Goal: Entertainment & Leisure: Consume media (video, audio)

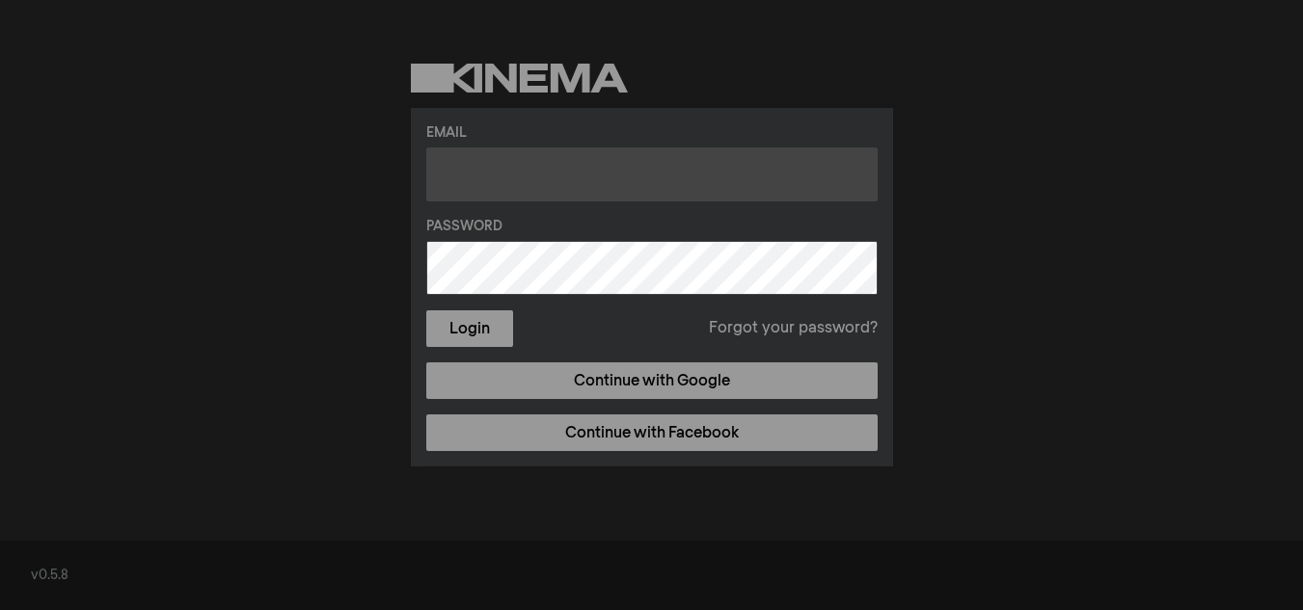
click at [552, 181] on input "text" at bounding box center [651, 175] width 451 height 54
type input "[EMAIL_ADDRESS][DOMAIN_NAME]"
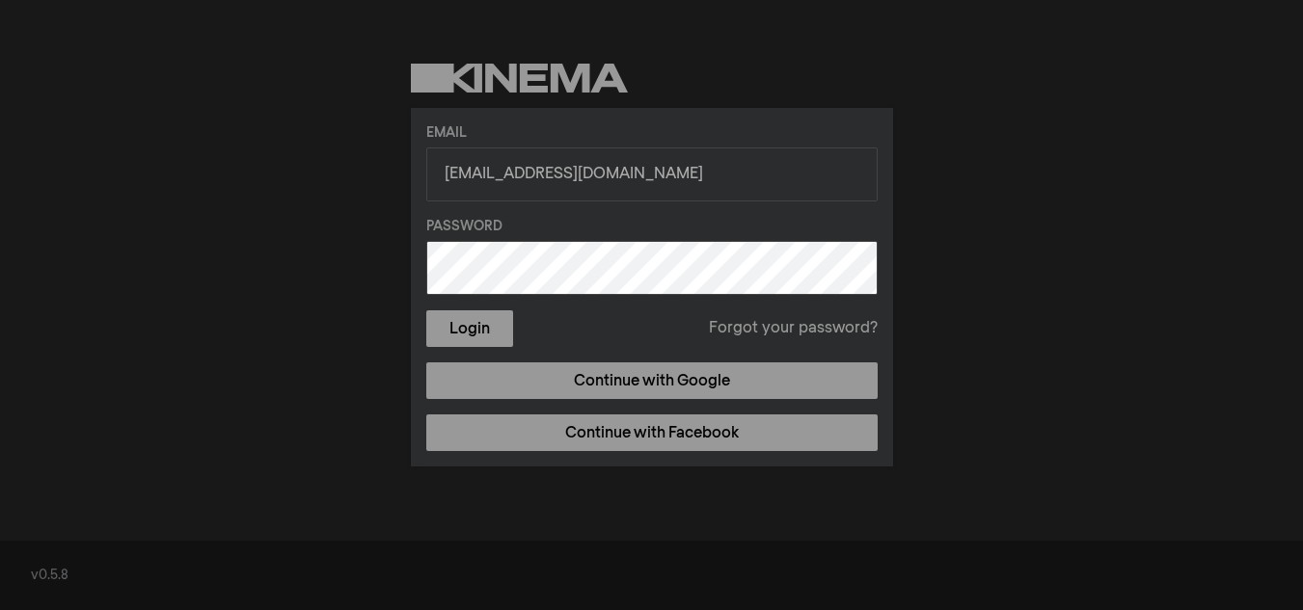
click at [426, 311] on button "Login" at bounding box center [469, 329] width 87 height 37
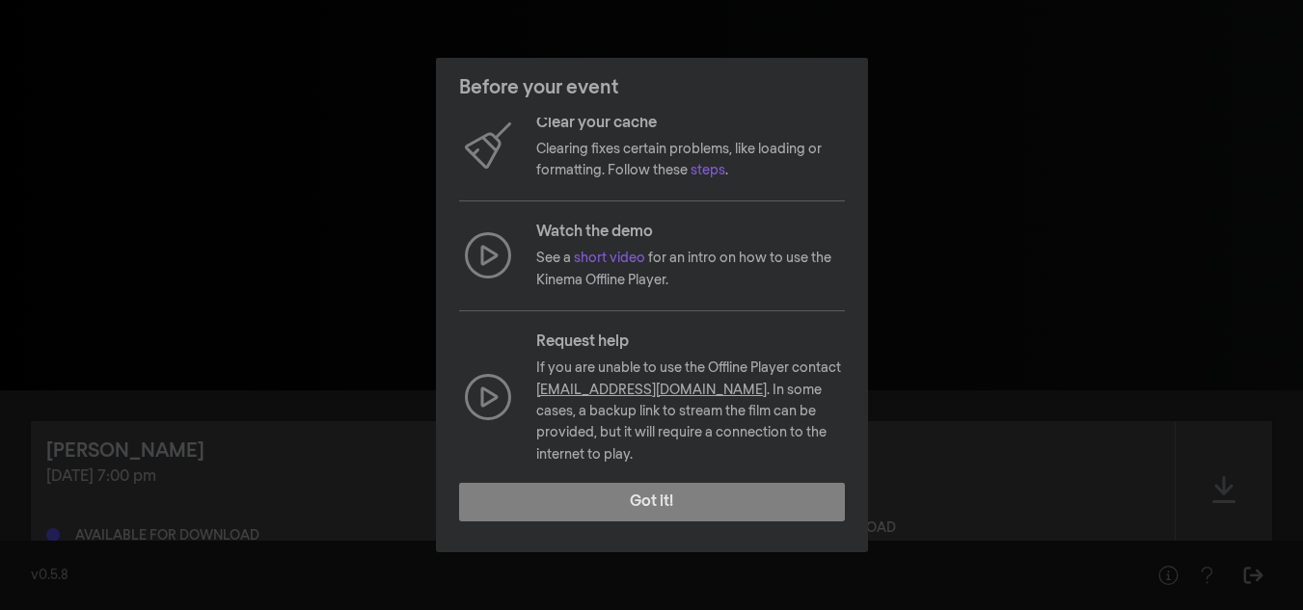
scroll to position [239, 0]
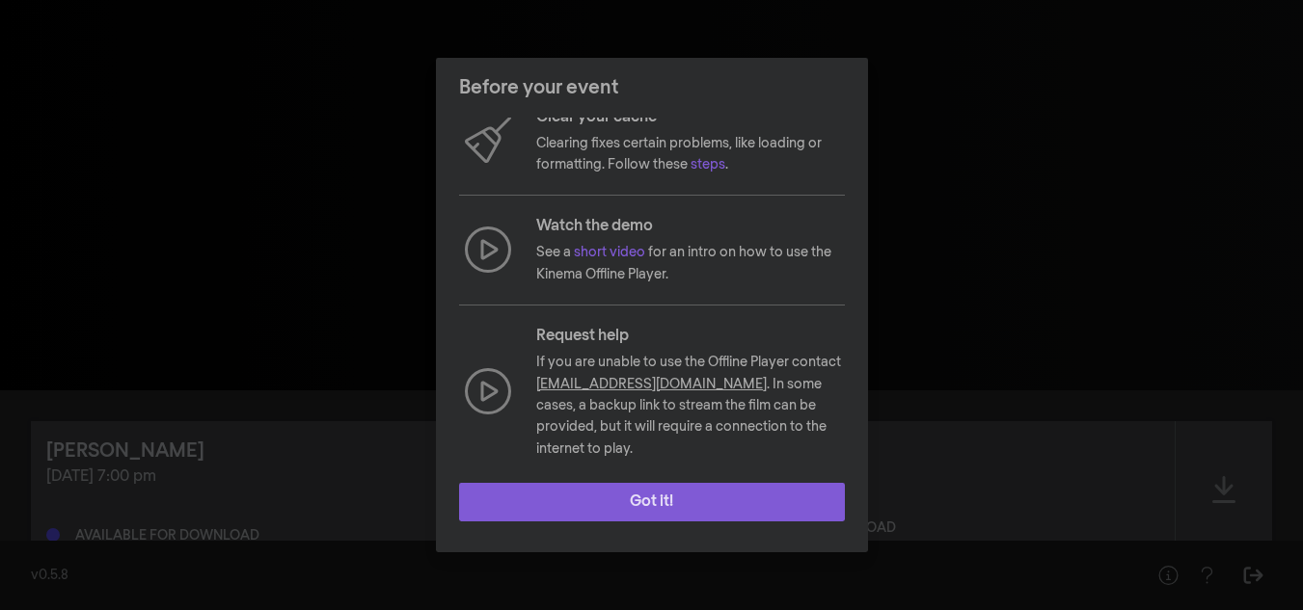
click at [761, 508] on button "Got it!" at bounding box center [652, 502] width 386 height 39
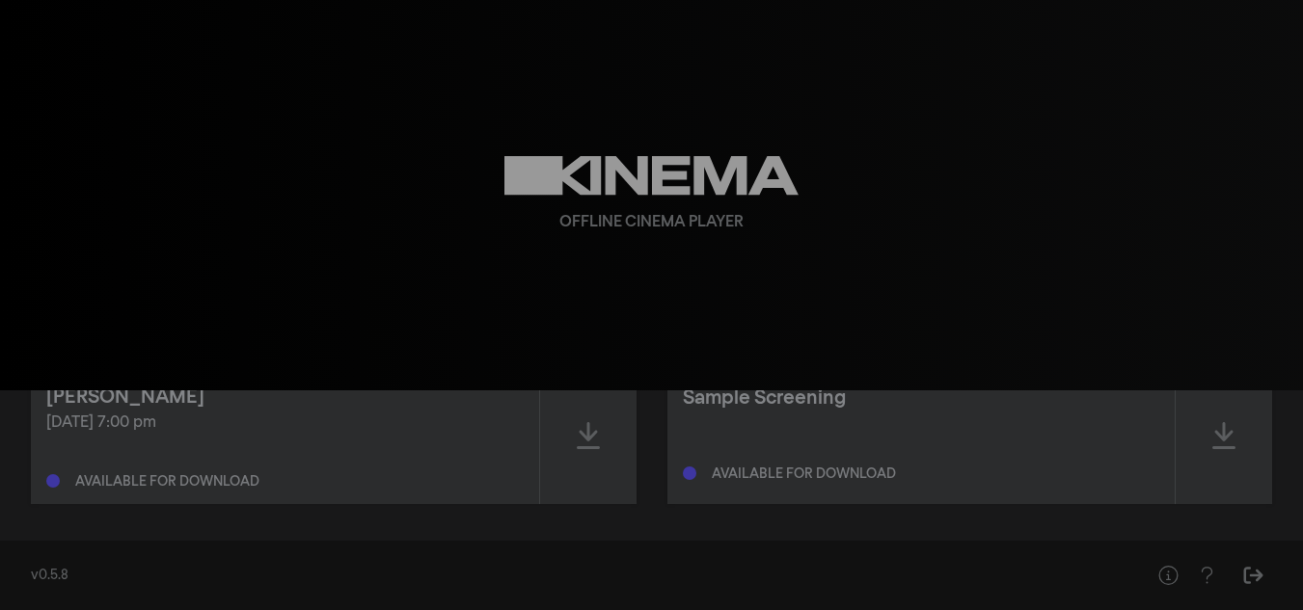
scroll to position [62, 0]
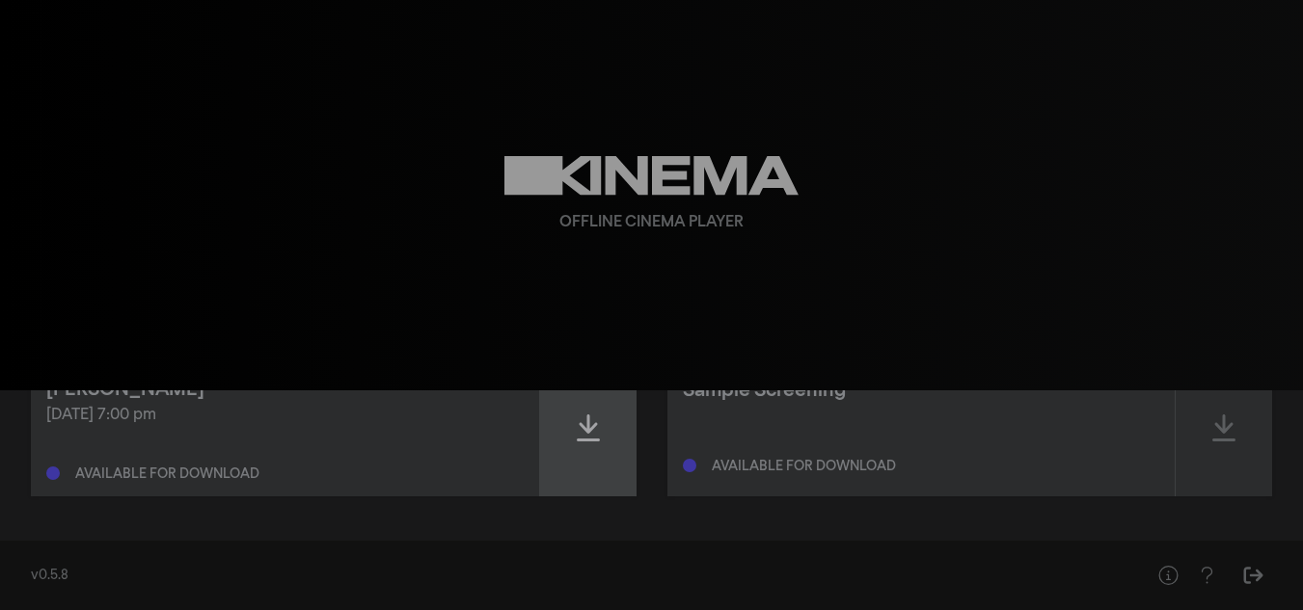
click at [586, 428] on icon at bounding box center [588, 428] width 23 height 27
click at [585, 430] on icon at bounding box center [588, 428] width 23 height 31
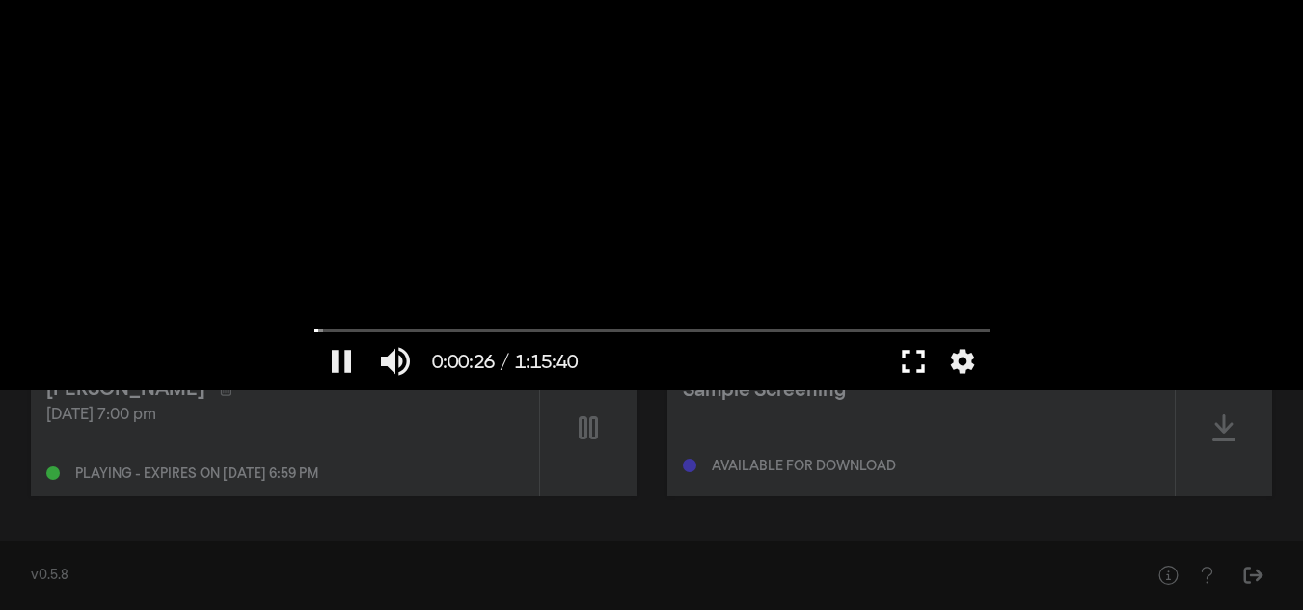
click at [918, 369] on button "fullscreen" at bounding box center [913, 362] width 54 height 58
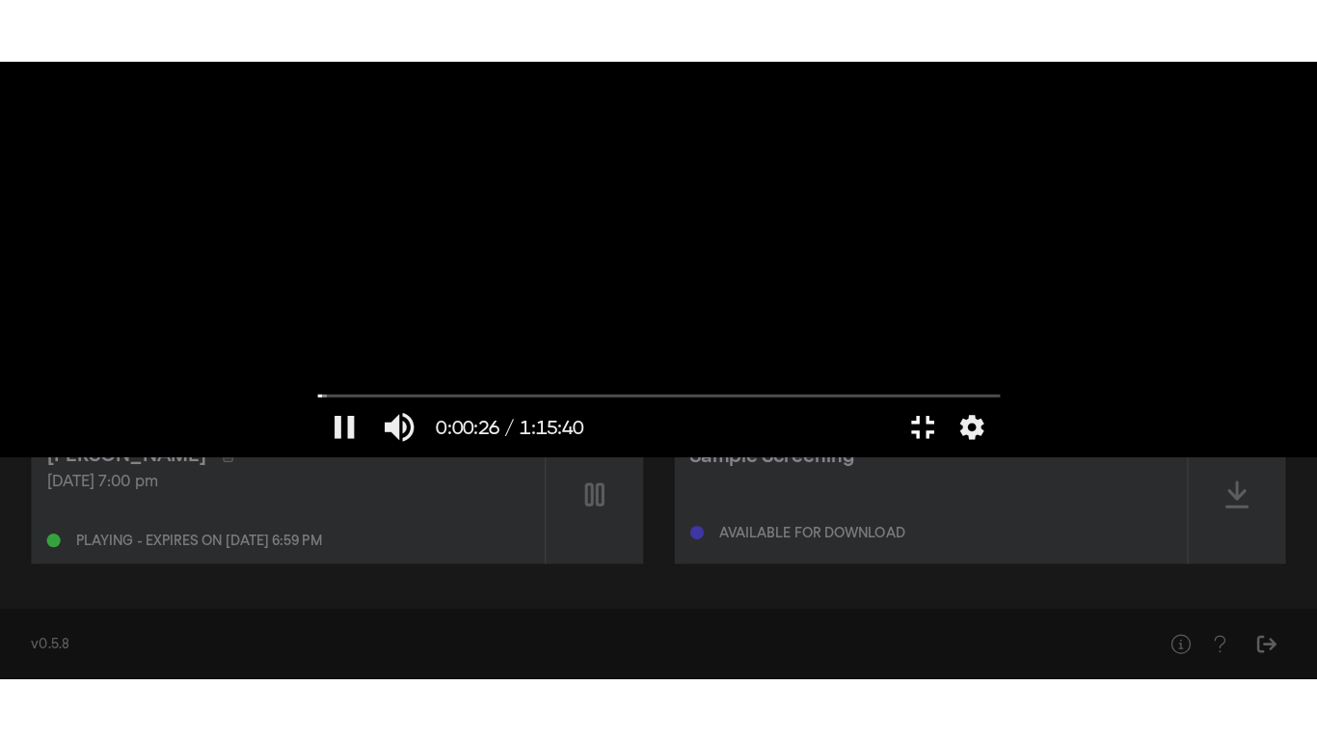
scroll to position [0, 0]
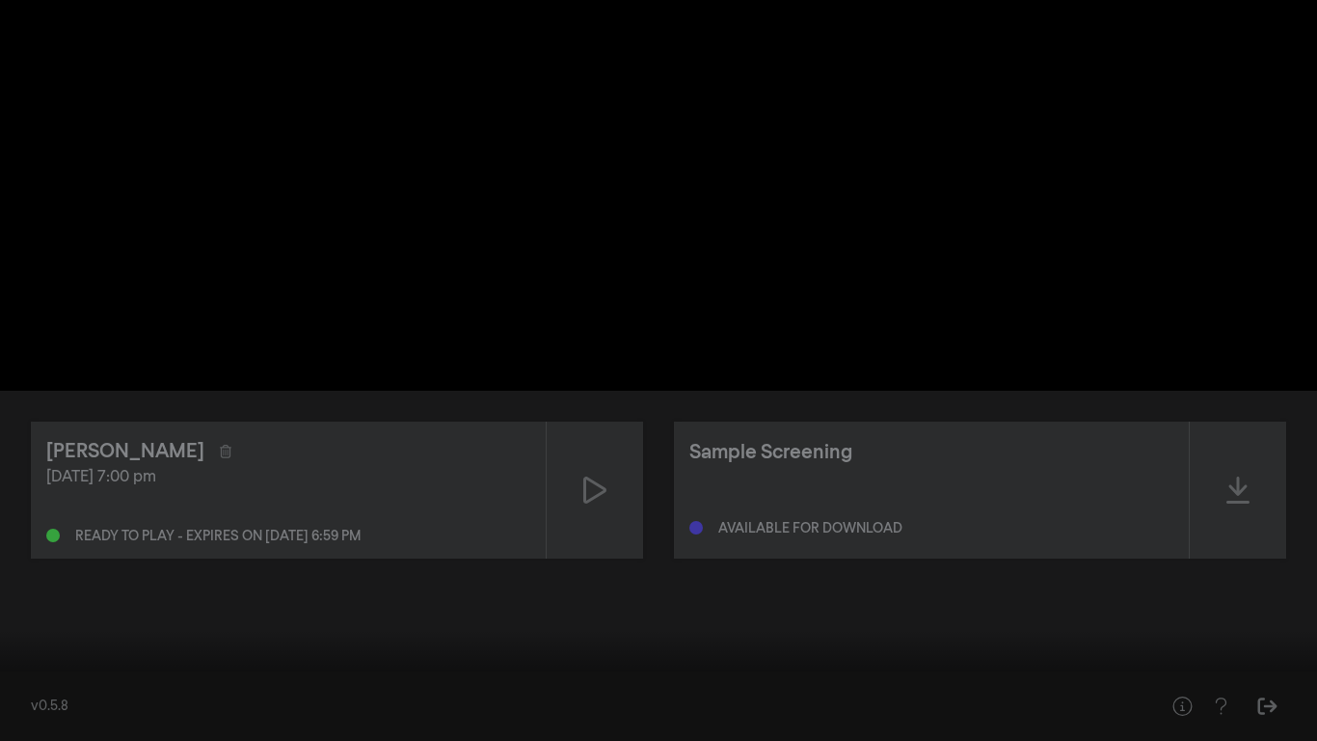
click at [138, 609] on input "Seek" at bounding box center [659, 680] width 1298 height 12
click at [68, 609] on input "Seek" at bounding box center [659, 680] width 1298 height 12
click at [139, 609] on input "Seek" at bounding box center [659, 680] width 1298 height 12
click at [182, 609] on input "Seek" at bounding box center [659, 680] width 1298 height 12
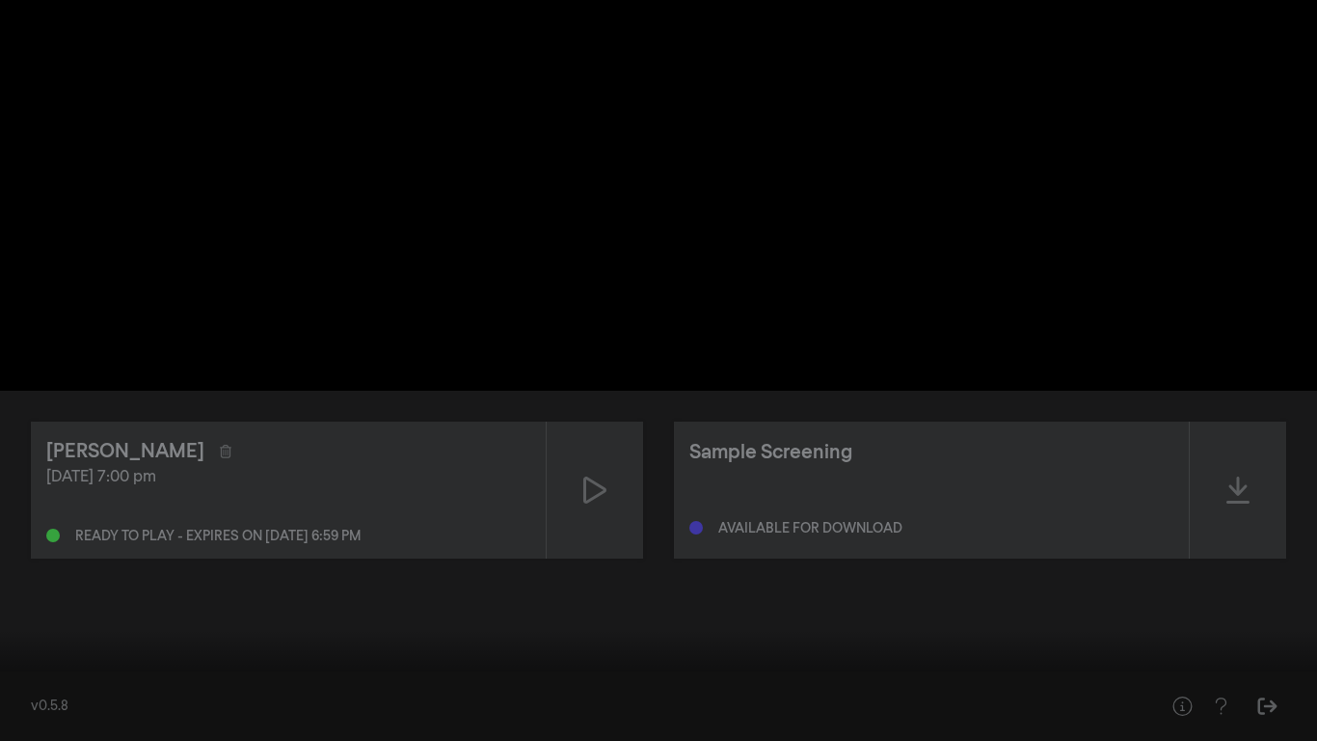
click at [235, 609] on input "Seek" at bounding box center [659, 680] width 1298 height 12
click at [287, 609] on input "Seek" at bounding box center [659, 680] width 1298 height 12
click at [333, 609] on input "Seek" at bounding box center [659, 680] width 1298 height 12
click at [460, 609] on input "Seek" at bounding box center [659, 680] width 1298 height 12
click at [518, 609] on input "Seek" at bounding box center [659, 680] width 1298 height 12
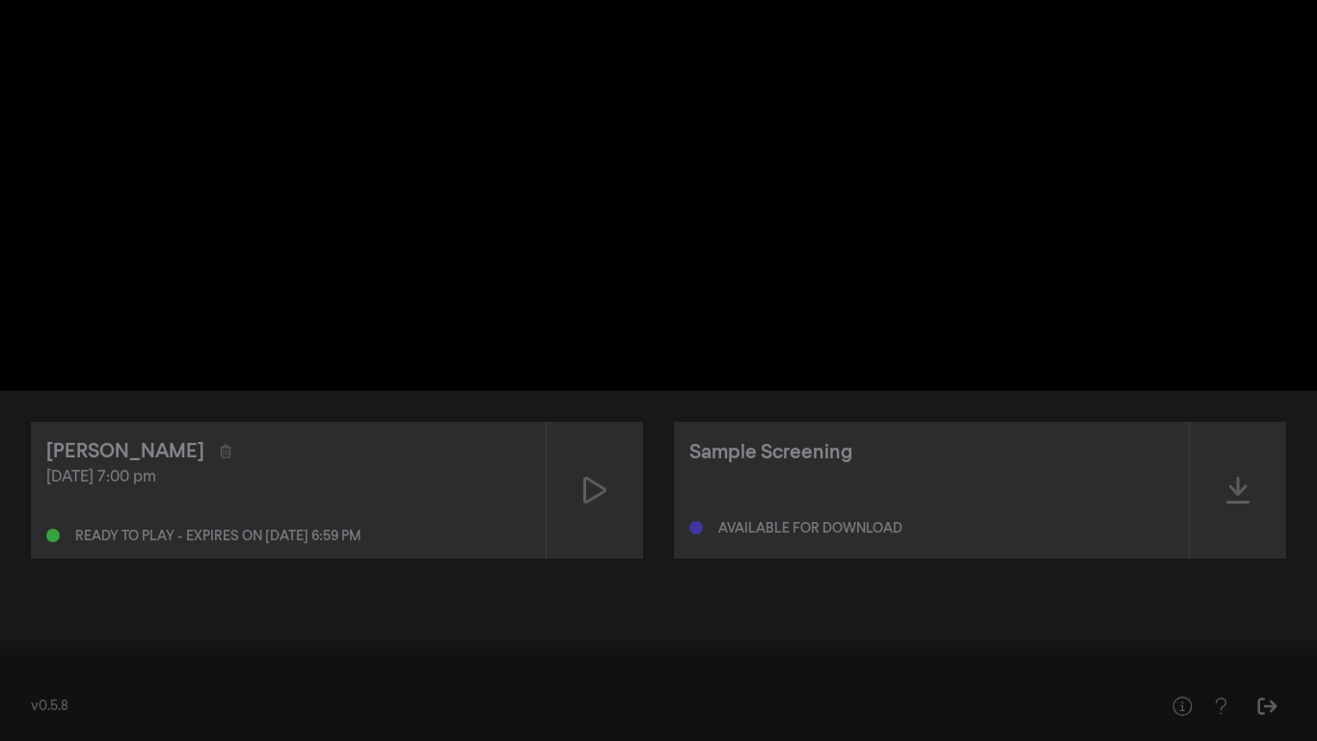
click at [580, 609] on input "Seek" at bounding box center [659, 680] width 1298 height 12
click at [630, 609] on input "Seek" at bounding box center [659, 680] width 1298 height 12
click at [672, 609] on input "Seek" at bounding box center [659, 680] width 1298 height 12
click at [798, 609] on input "Seek" at bounding box center [659, 680] width 1298 height 12
click at [891, 609] on div at bounding box center [658, 370] width 1317 height 741
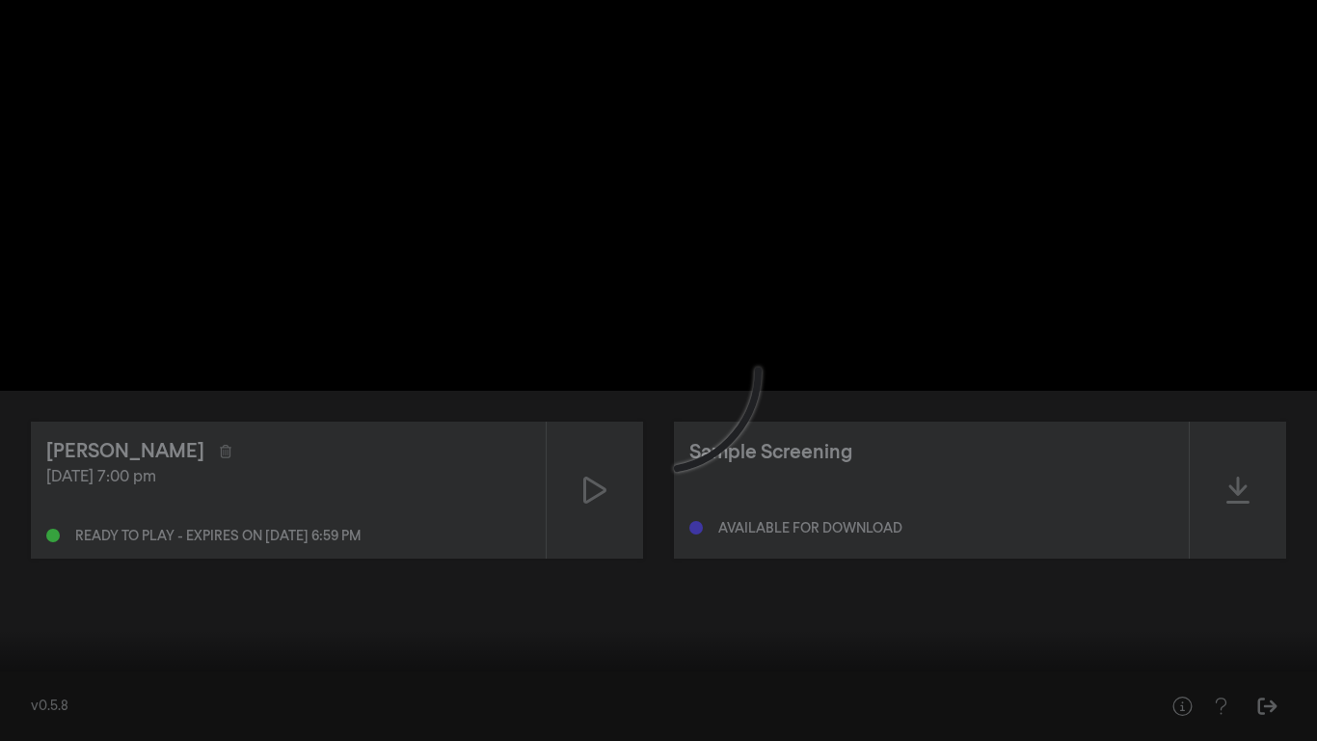
click at [927, 609] on input "Seek" at bounding box center [659, 680] width 1298 height 12
click at [997, 609] on input "Seek" at bounding box center [659, 680] width 1298 height 12
click at [1029, 609] on input "Seek" at bounding box center [659, 680] width 1298 height 12
click at [1063, 609] on input "Seek" at bounding box center [659, 680] width 1298 height 12
click at [1098, 609] on input "Seek" at bounding box center [659, 680] width 1298 height 12
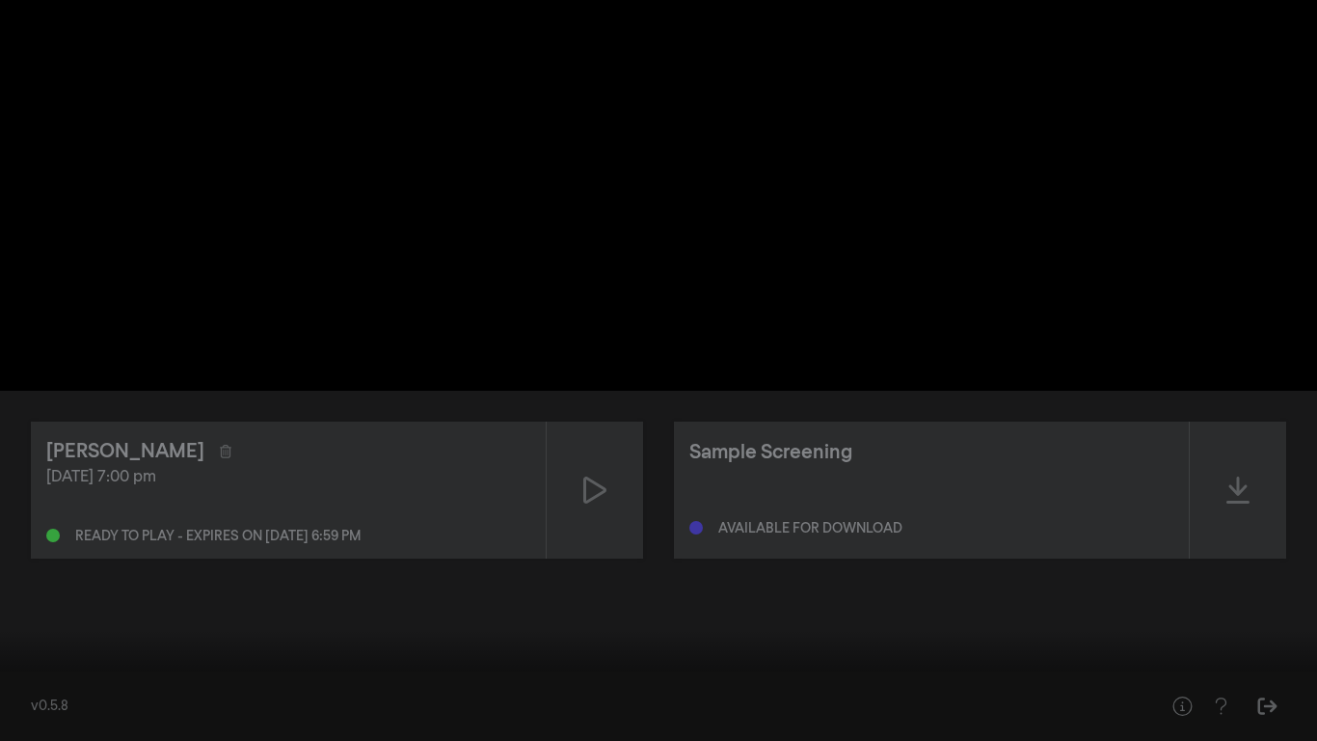
click at [1147, 609] on input "Seek" at bounding box center [659, 680] width 1298 height 12
click at [1183, 609] on input "Seek" at bounding box center [659, 680] width 1298 height 12
click at [1218, 609] on input "Seek" at bounding box center [659, 680] width 1298 height 12
click at [1195, 609] on input "Seek" at bounding box center [659, 680] width 1298 height 12
click at [1180, 609] on input "Seek" at bounding box center [659, 680] width 1298 height 12
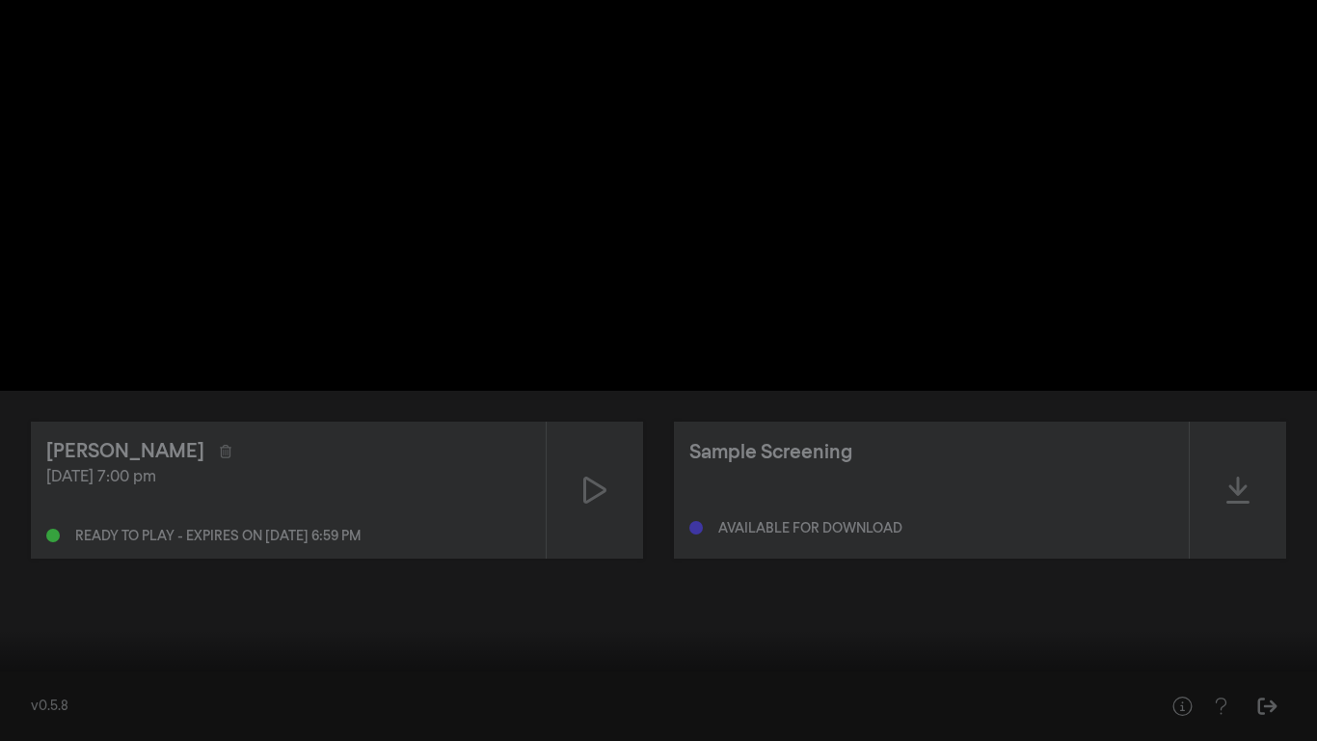
click at [1166, 609] on input "Seek" at bounding box center [659, 680] width 1298 height 12
click at [1149, 609] on input "Seek" at bounding box center [659, 680] width 1298 height 12
click at [1120, 609] on input "Seek" at bounding box center [659, 680] width 1298 height 12
click at [1094, 609] on input "Seek" at bounding box center [659, 680] width 1298 height 12
click at [1074, 609] on input "Seek" at bounding box center [659, 680] width 1298 height 12
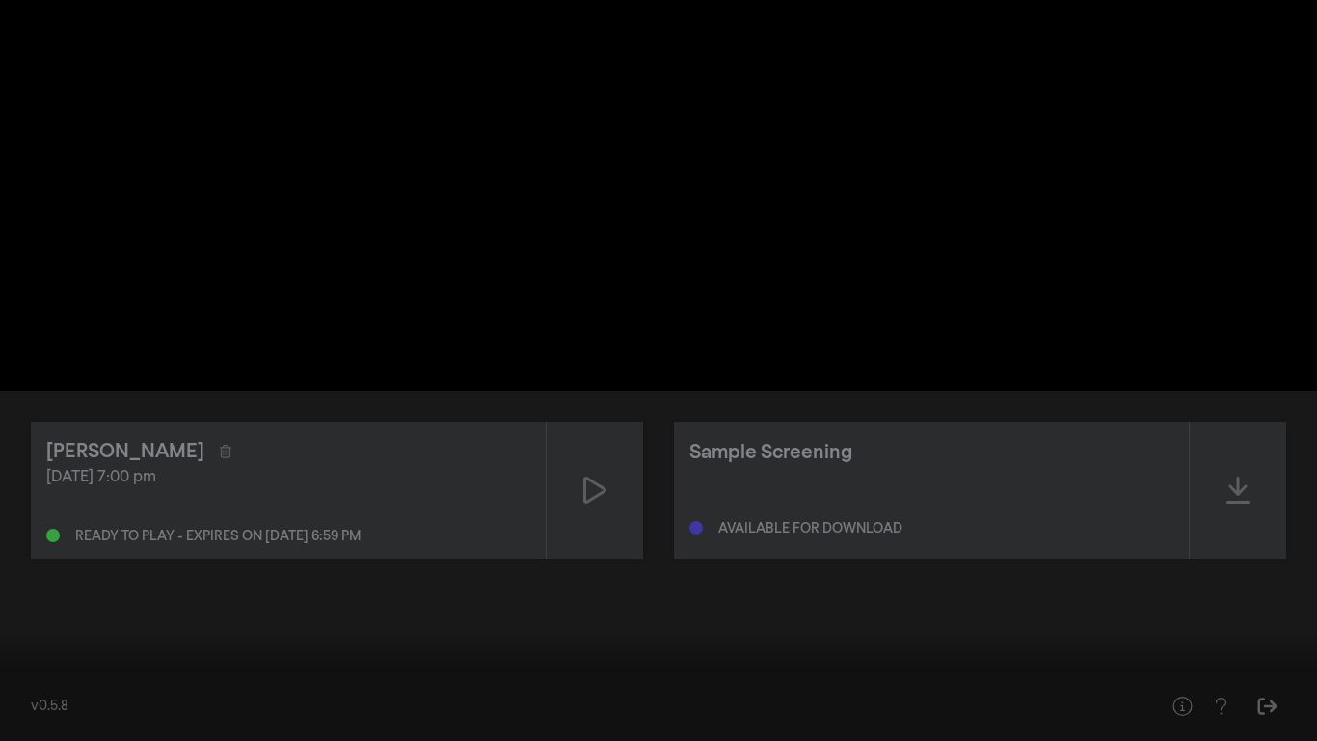
click at [1046, 609] on input "Seek" at bounding box center [659, 680] width 1298 height 12
click at [1024, 609] on input "Seek" at bounding box center [659, 680] width 1298 height 12
click at [1001, 609] on input "Seek" at bounding box center [659, 680] width 1298 height 12
click at [983, 609] on input "Seek" at bounding box center [659, 680] width 1298 height 12
click at [967, 609] on input "Seek" at bounding box center [659, 680] width 1298 height 12
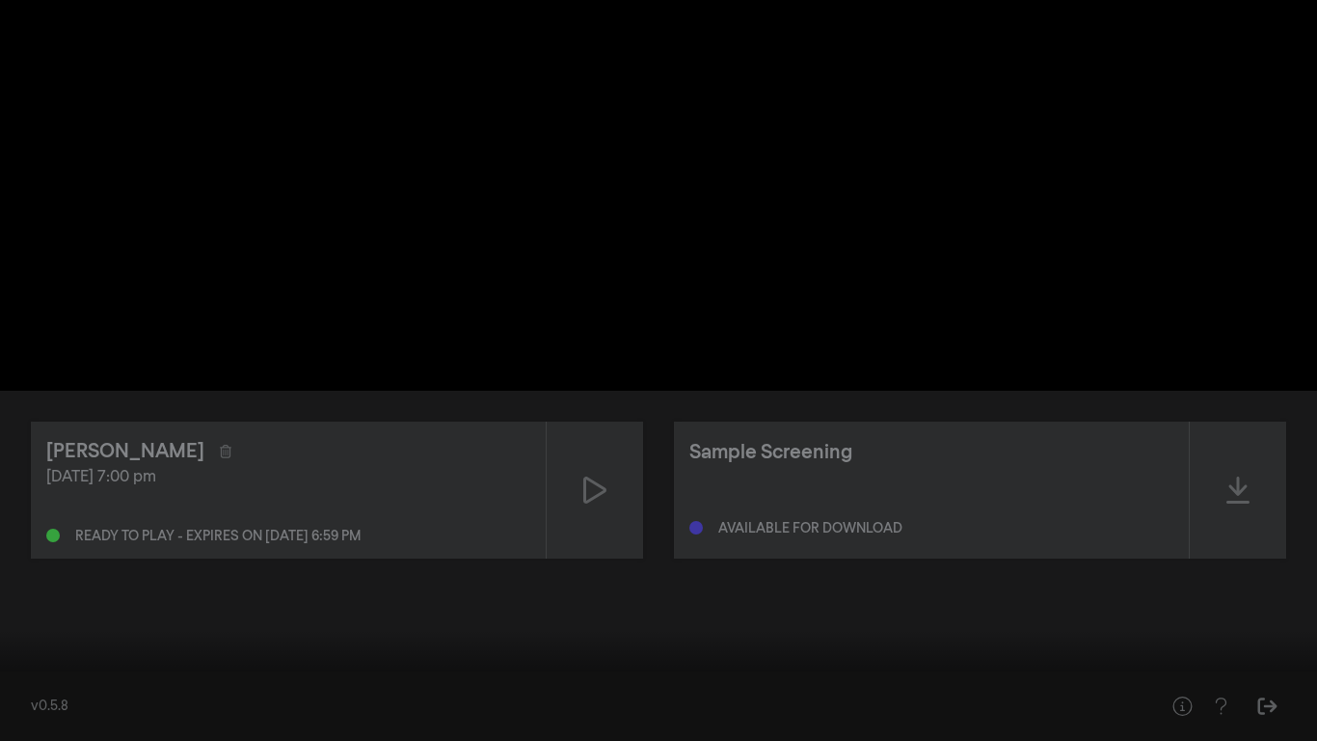
click at [954, 609] on input "Seek" at bounding box center [659, 680] width 1298 height 12
click at [939, 609] on input "Seek" at bounding box center [659, 680] width 1298 height 12
click at [924, 609] on input "Seek" at bounding box center [659, 680] width 1298 height 12
click at [905, 609] on div at bounding box center [744, 712] width 922 height 58
click at [905, 609] on input "Seek" at bounding box center [659, 680] width 1298 height 12
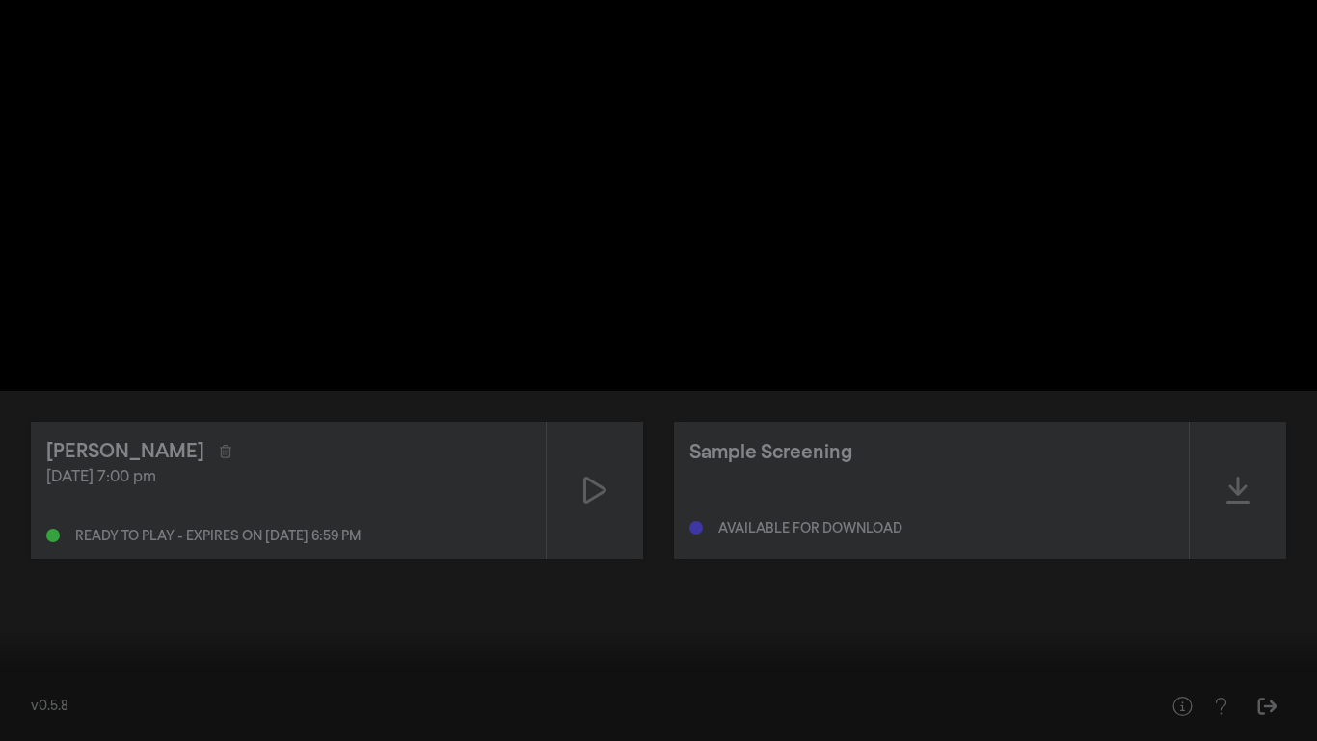
click at [884, 609] on input "Seek" at bounding box center [659, 680] width 1298 height 12
drag, startPoint x: 884, startPoint y: 683, endPoint x: 859, endPoint y: 678, distance: 25.5
click at [859, 609] on input "Seek" at bounding box center [659, 680] width 1298 height 12
click at [851, 609] on input "Seek" at bounding box center [659, 680] width 1298 height 12
click at [833, 609] on input "Seek" at bounding box center [659, 680] width 1298 height 12
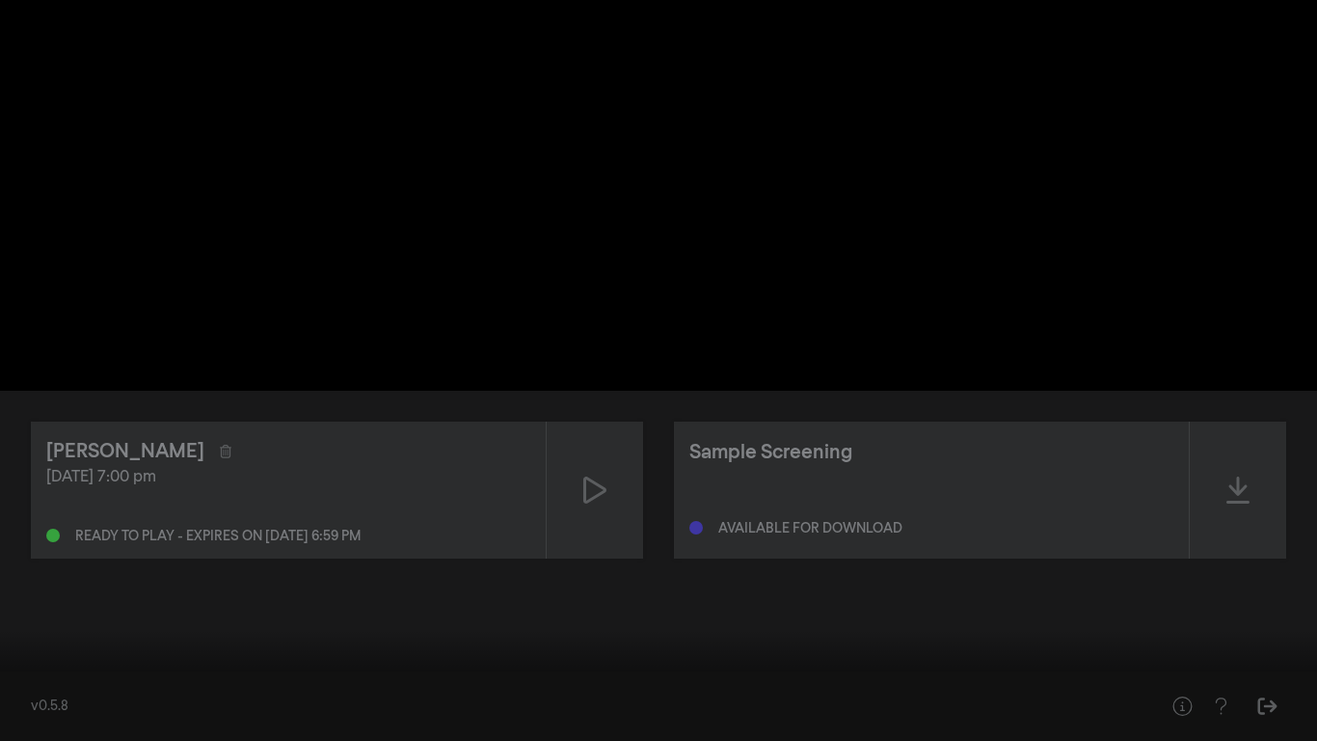
click at [746, 609] on input "Seek" at bounding box center [659, 680] width 1298 height 12
click at [721, 609] on input "Seek" at bounding box center [659, 680] width 1298 height 12
click at [652, 609] on input "Seek" at bounding box center [659, 680] width 1298 height 12
click at [569, 609] on div at bounding box center [744, 712] width 922 height 58
click at [562, 609] on input "Seek" at bounding box center [659, 680] width 1298 height 12
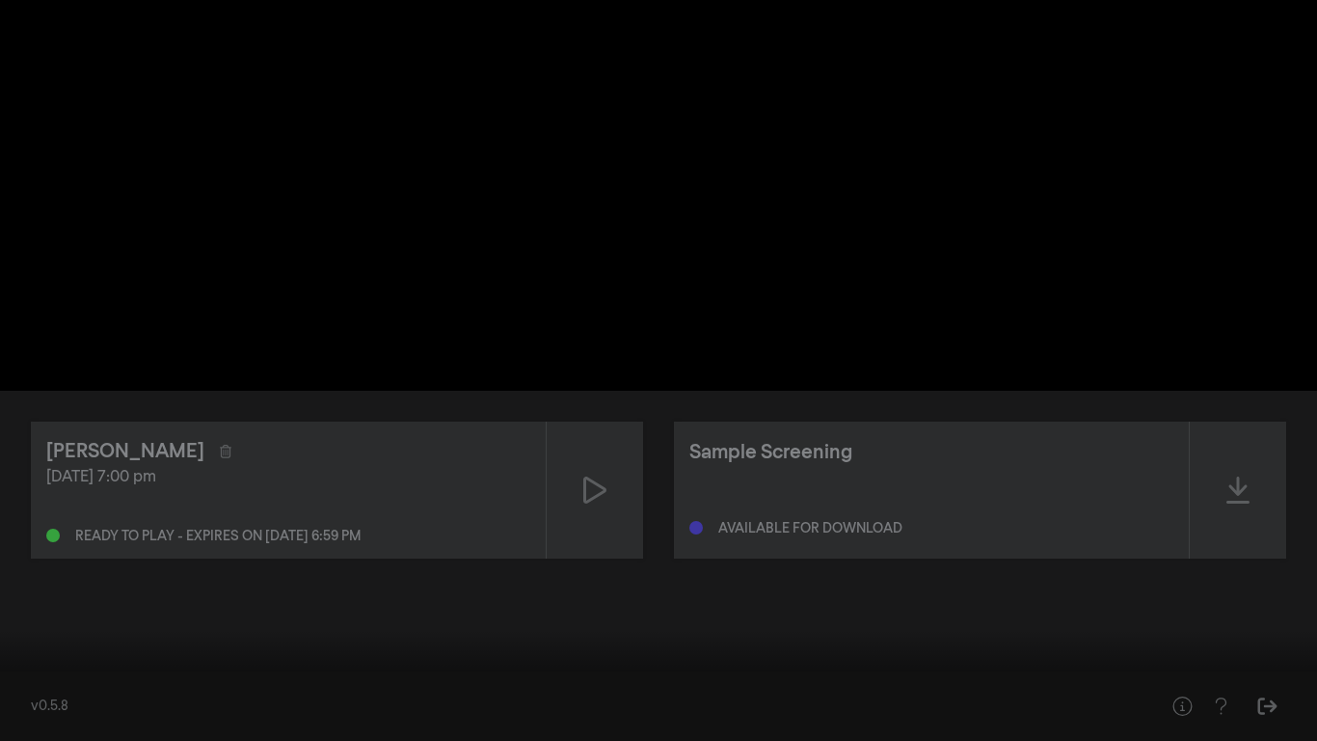
click at [478, 609] on input "Seek" at bounding box center [659, 680] width 1298 height 12
click at [1237, 609] on button "fullscreen_exit" at bounding box center [1231, 712] width 54 height 58
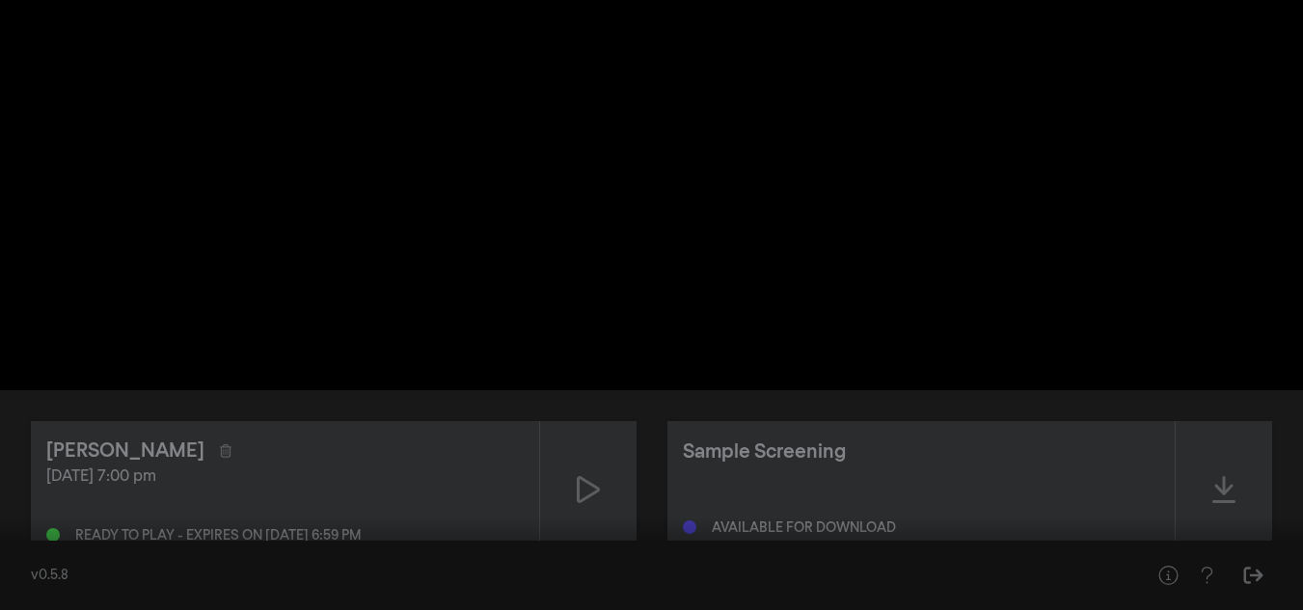
click at [1190, 553] on button "fullscreen" at bounding box center [1217, 582] width 54 height 58
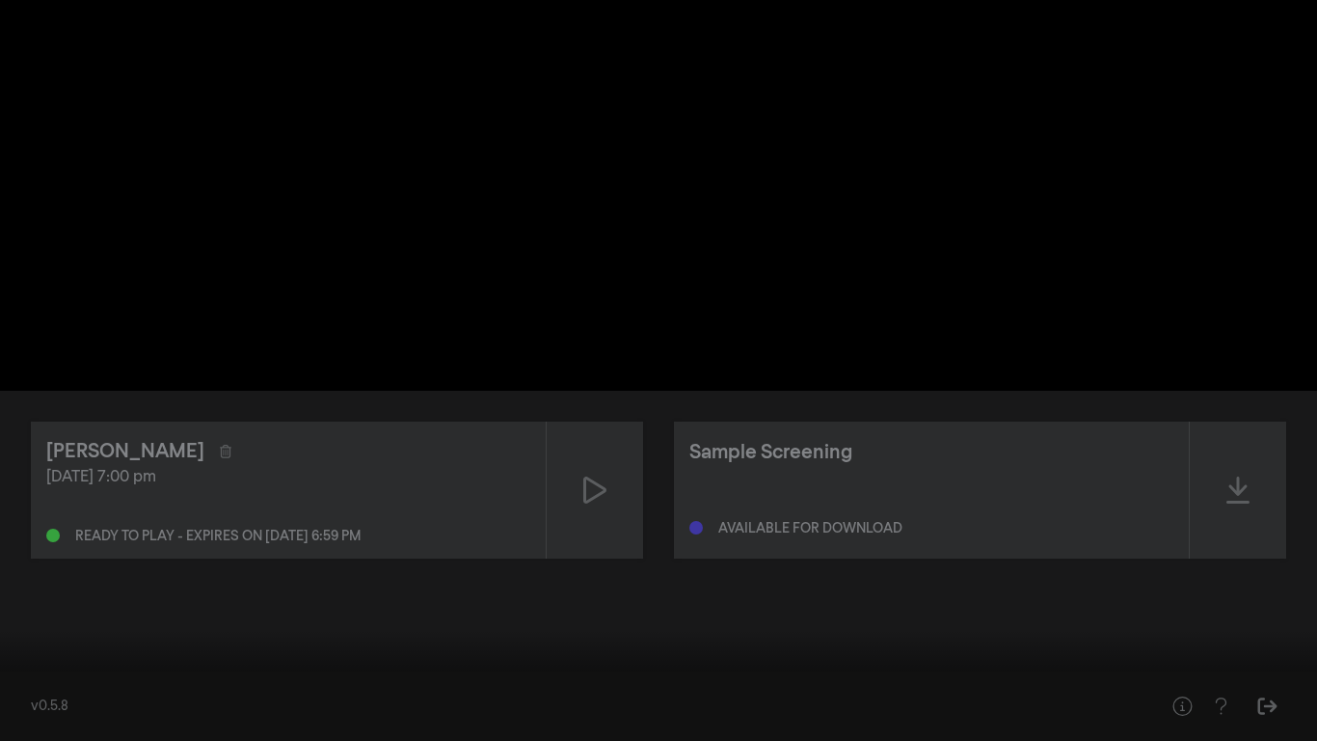
click at [1233, 609] on input "Seek" at bounding box center [659, 680] width 1298 height 12
click at [1212, 609] on input "Seek" at bounding box center [659, 680] width 1298 height 12
click at [1187, 609] on input "Seek" at bounding box center [659, 680] width 1298 height 12
click at [1160, 609] on div at bounding box center [658, 370] width 1317 height 741
click at [18, 609] on input "Seek" at bounding box center [659, 680] width 1298 height 12
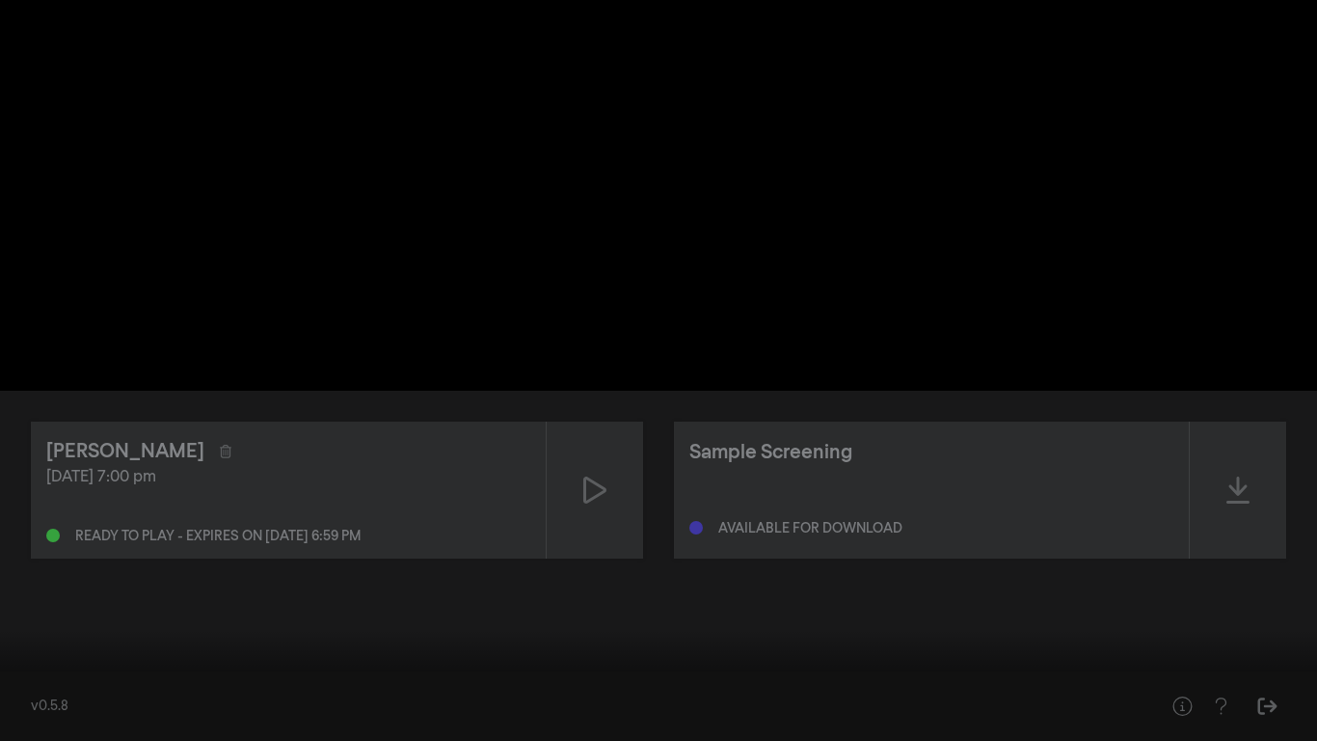
drag, startPoint x: 16, startPoint y: 680, endPoint x: 0, endPoint y: 679, distance: 16.4
click at [10, 609] on input "Seek" at bounding box center [659, 681] width 1298 height 12
click at [41, 609] on button "pause" at bounding box center [37, 712] width 54 height 58
type input "1.066197"
